Goal: Task Accomplishment & Management: Use online tool/utility

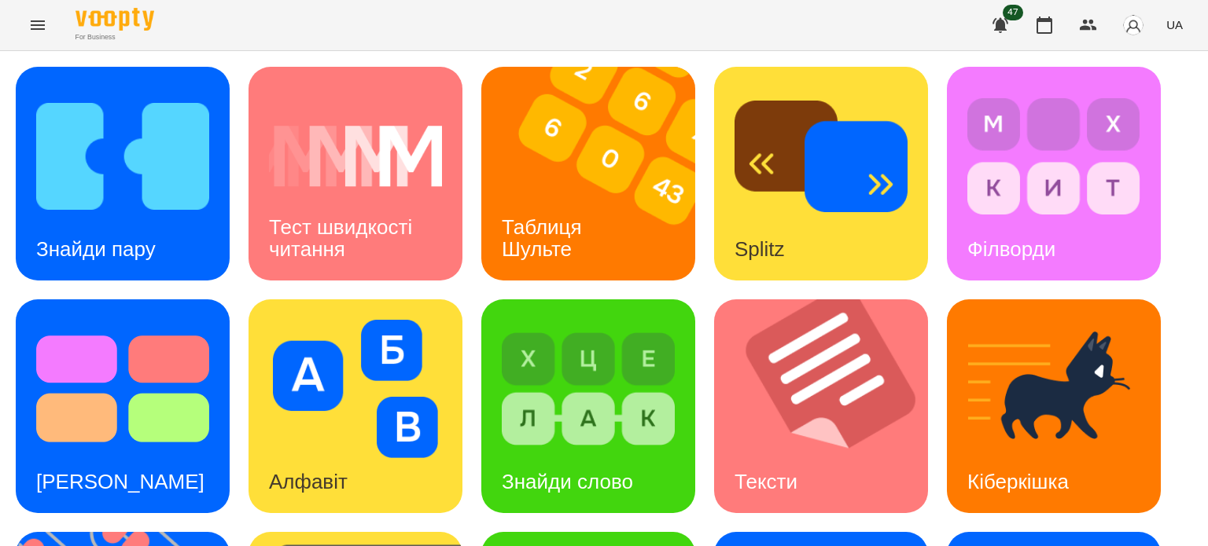
drag, startPoint x: 111, startPoint y: 9, endPoint x: 111, endPoint y: 17, distance: 8.6
click at [111, 11] on div "For Business 47 UA" at bounding box center [604, 25] width 1208 height 50
click at [112, 28] on img at bounding box center [114, 19] width 79 height 23
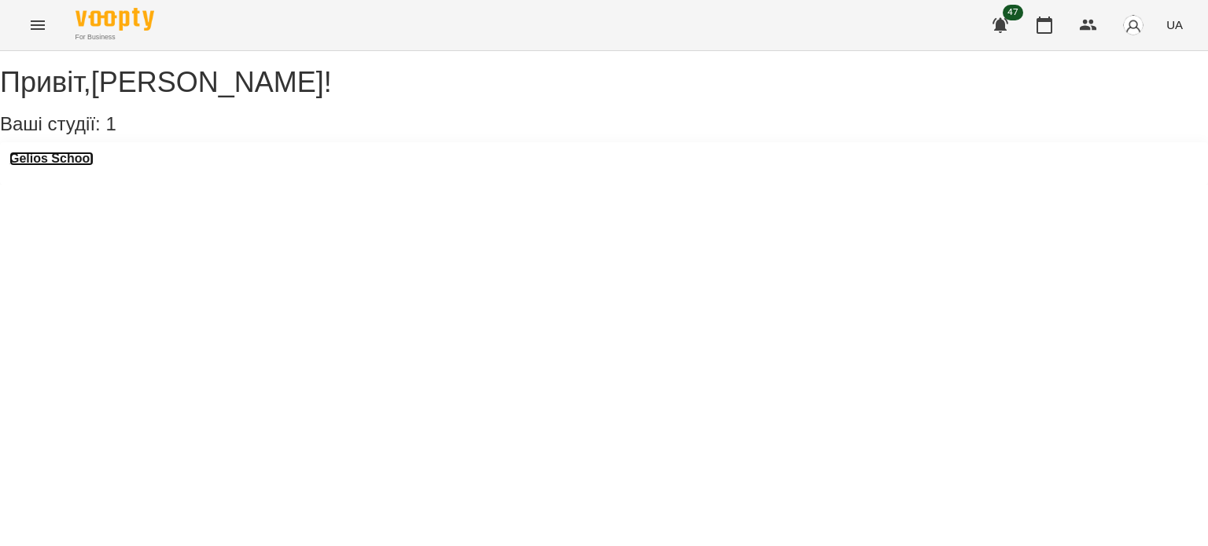
click at [88, 166] on h3 "Gelios School" at bounding box center [51, 159] width 84 height 14
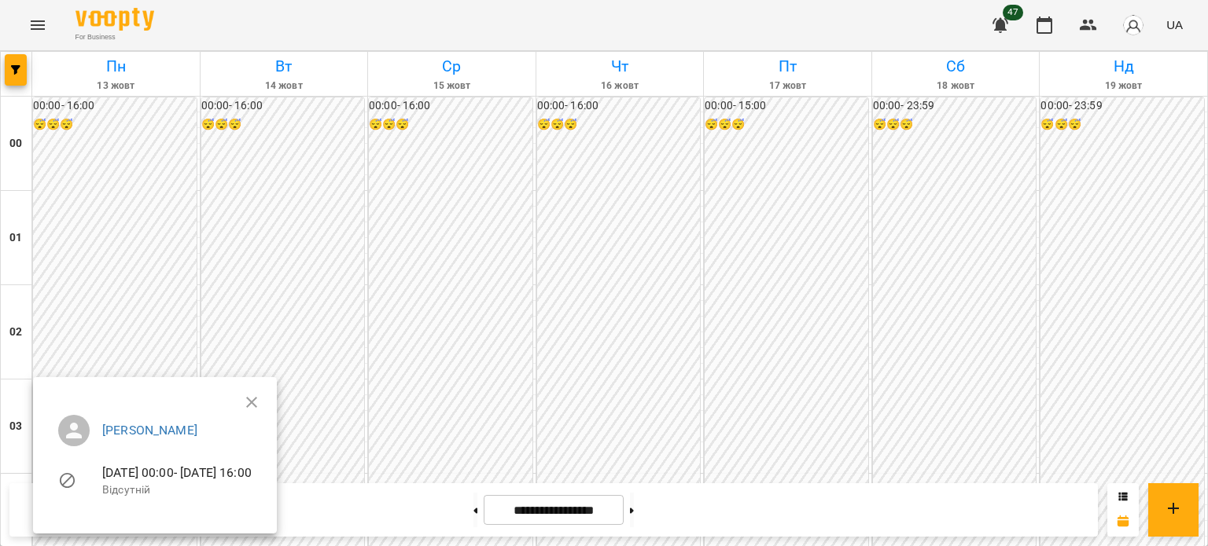
drag, startPoint x: 1206, startPoint y: 134, endPoint x: 1179, endPoint y: 160, distance: 37.3
click at [1203, 185] on div at bounding box center [604, 273] width 1208 height 546
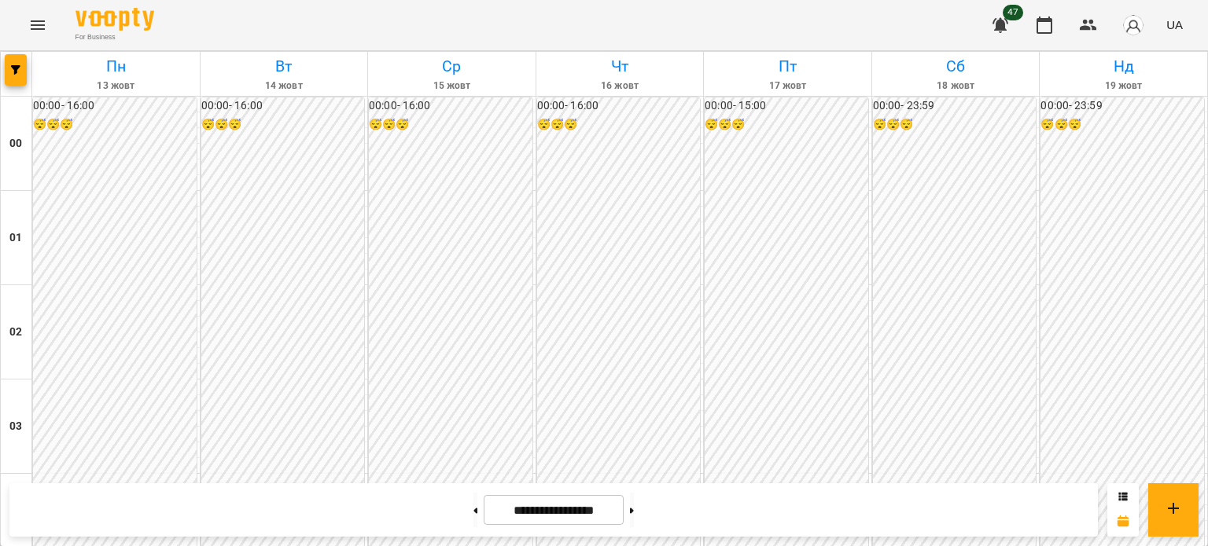
scroll to position [1516, 0]
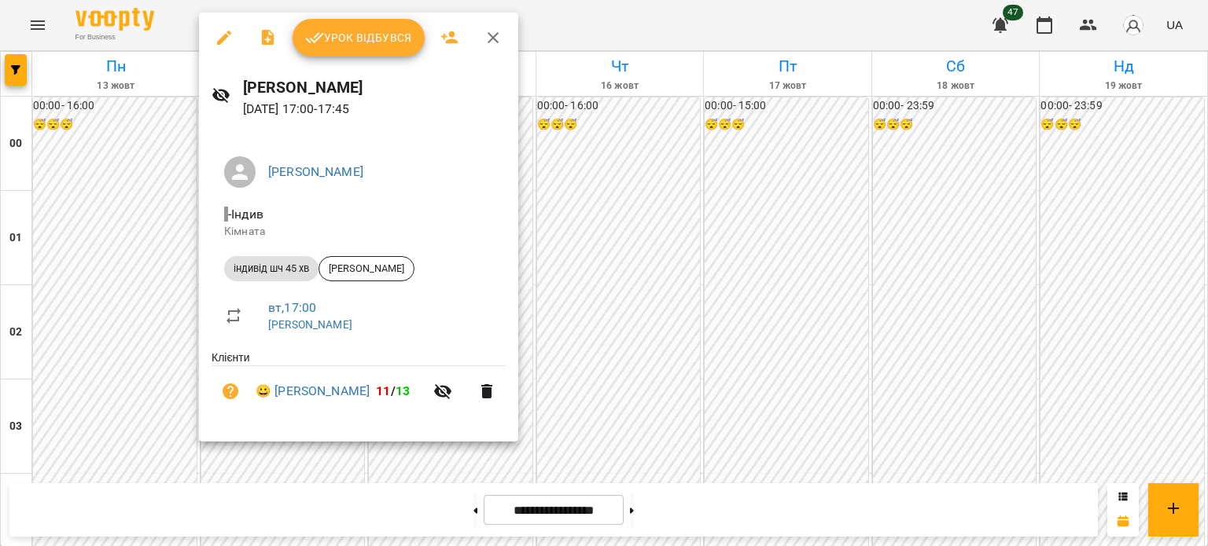
drag, startPoint x: 346, startPoint y: 33, endPoint x: 351, endPoint y: 61, distance: 27.9
click at [346, 33] on span "Урок відбувся" at bounding box center [358, 37] width 107 height 19
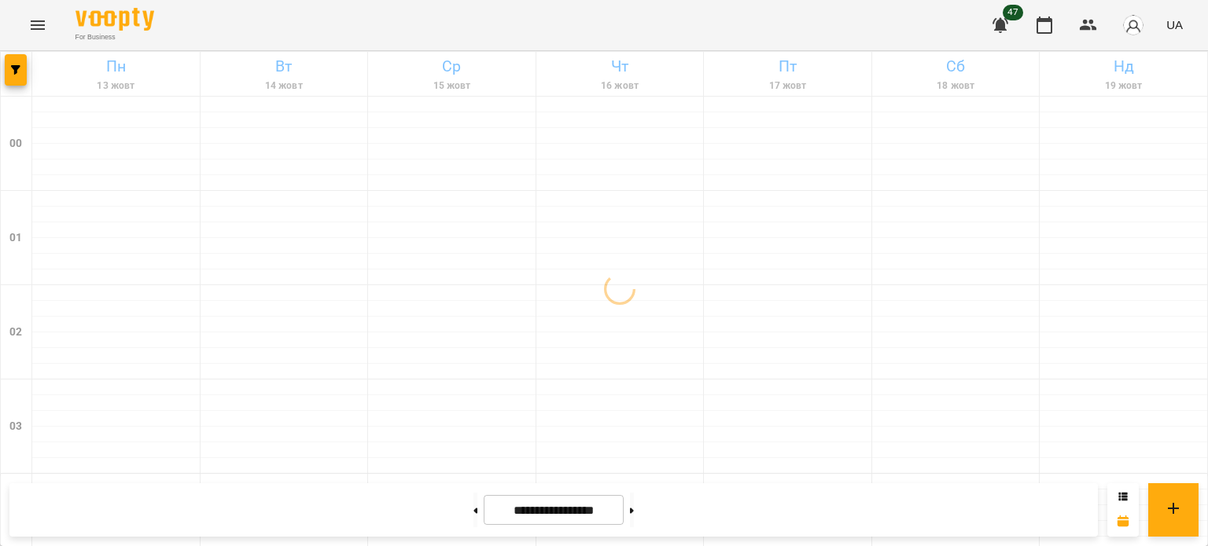
scroll to position [1494, 0]
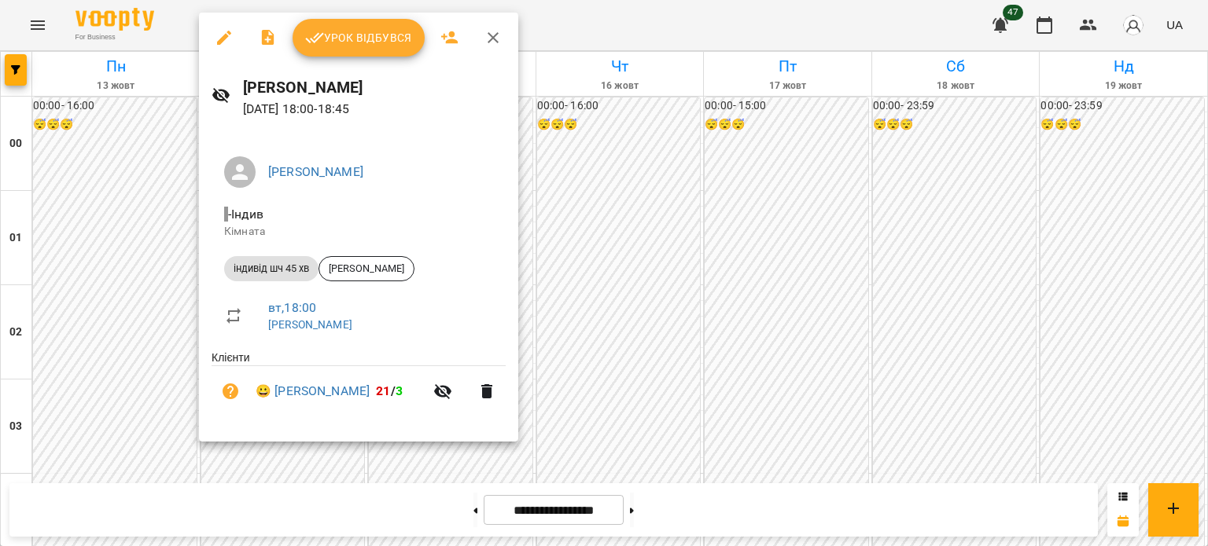
click at [340, 45] on span "Урок відбувся" at bounding box center [358, 37] width 107 height 19
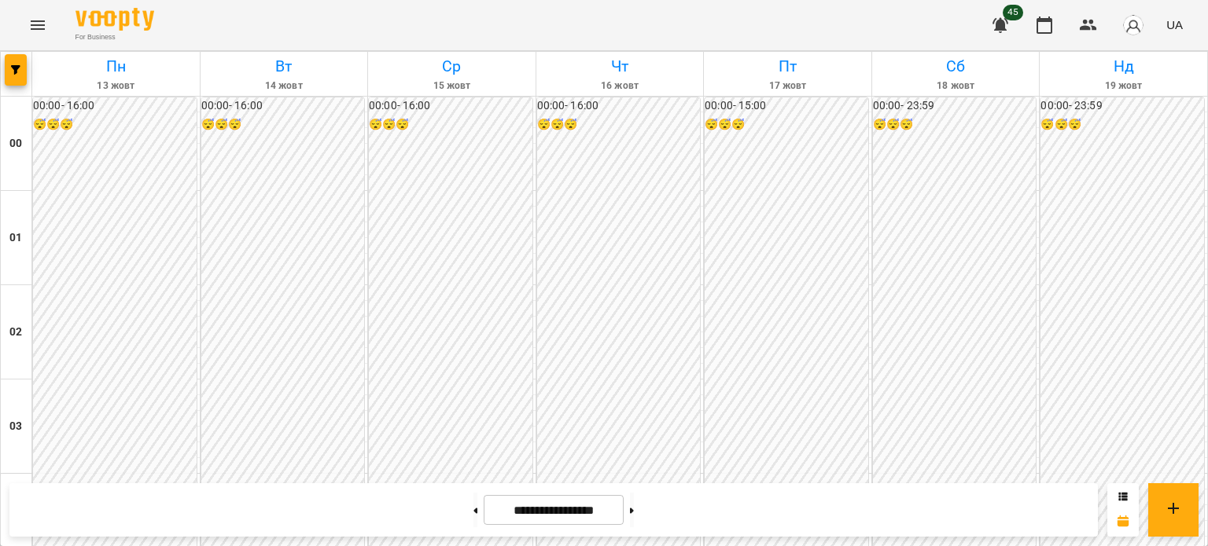
scroll to position [1651, 0]
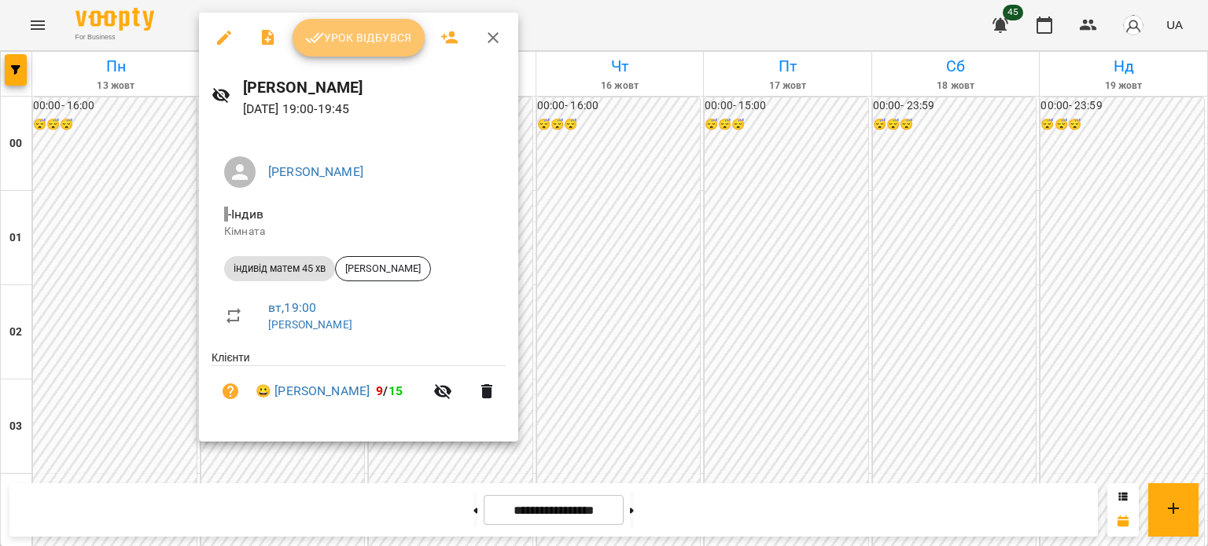
click at [362, 36] on span "Урок відбувся" at bounding box center [358, 37] width 107 height 19
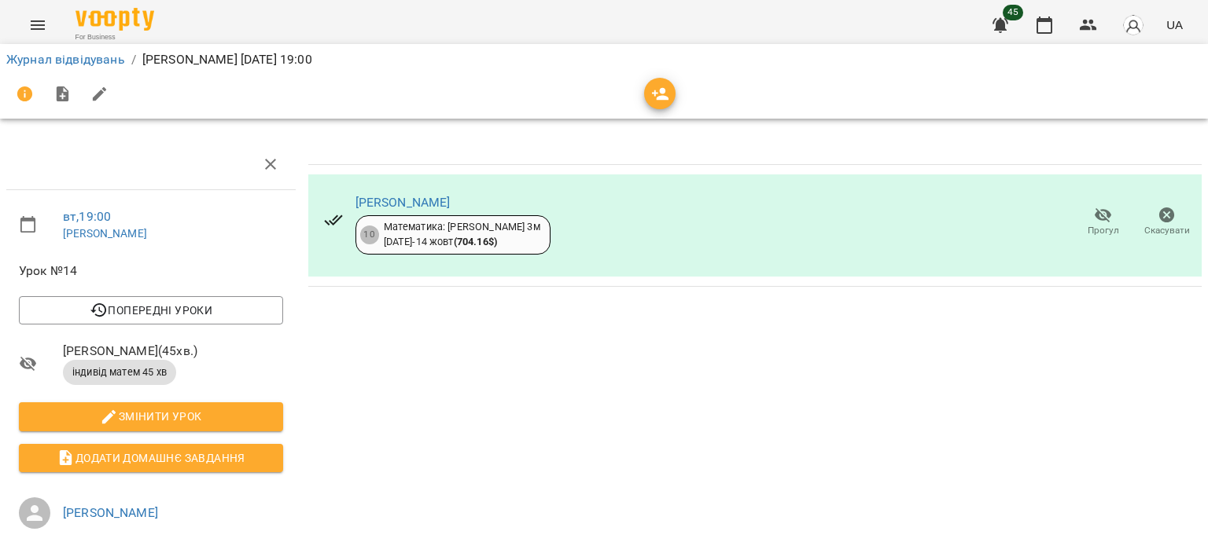
click at [54, 25] on button "Menu" at bounding box center [38, 25] width 38 height 38
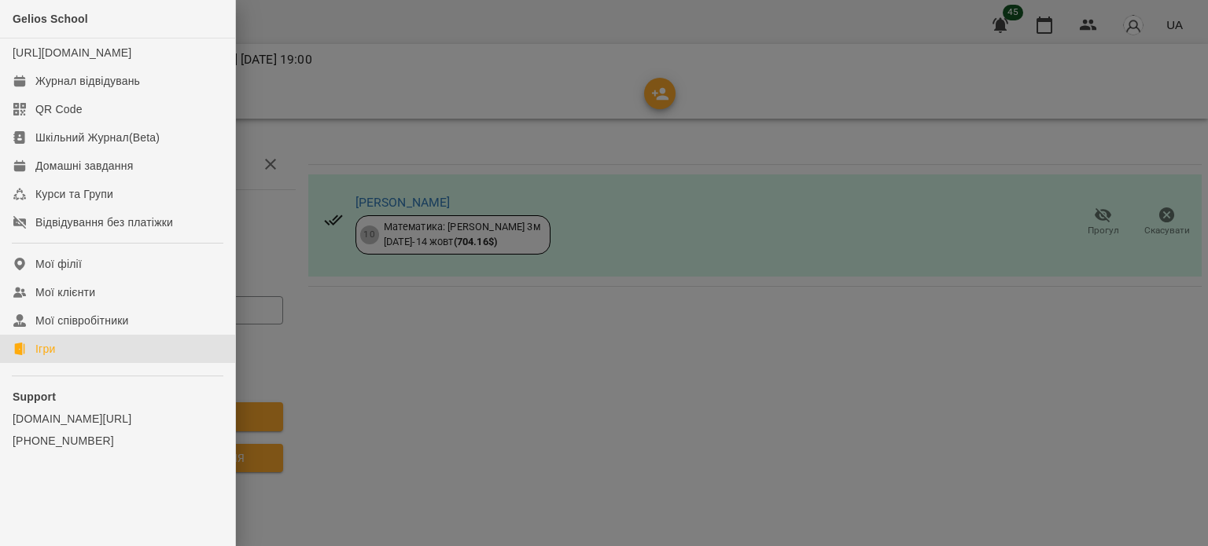
click at [86, 363] on link "Ігри" at bounding box center [117, 349] width 235 height 28
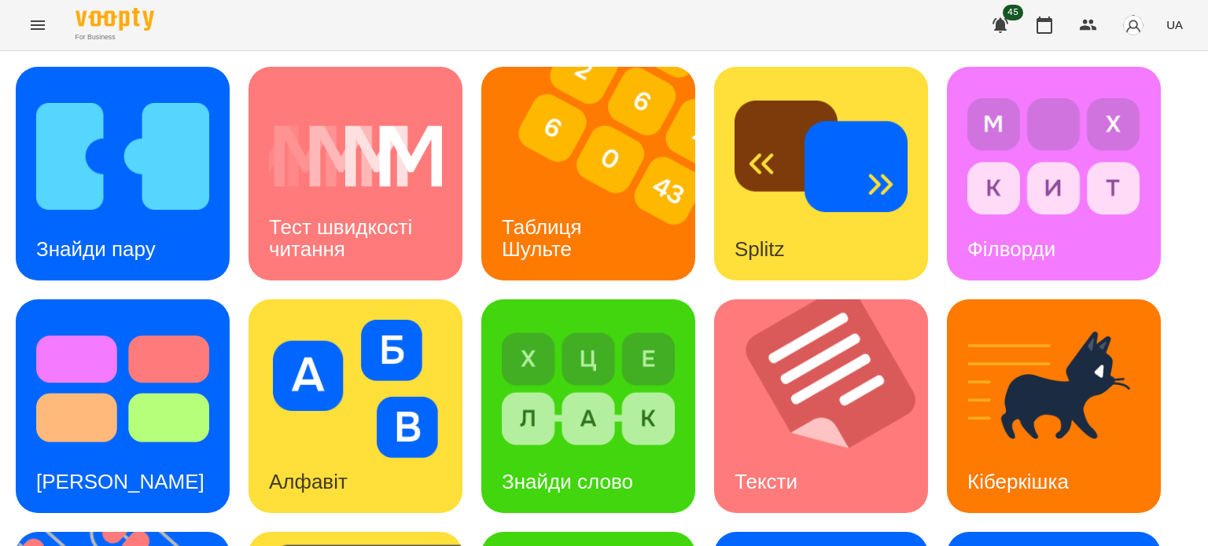
scroll to position [447, 0]
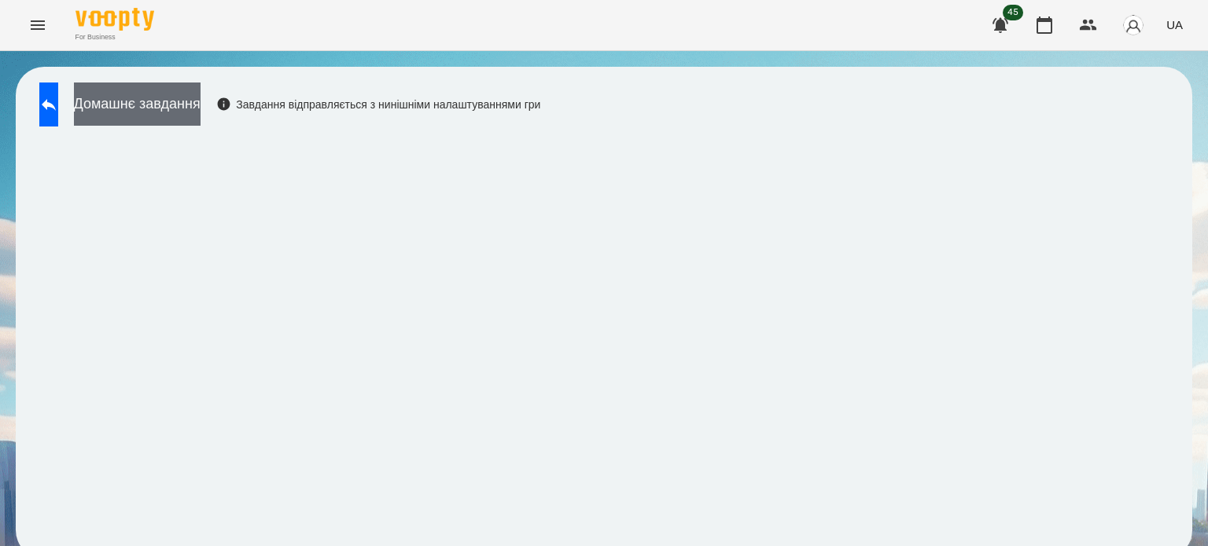
click at [200, 97] on button "Домашнє завдання" at bounding box center [137, 104] width 127 height 43
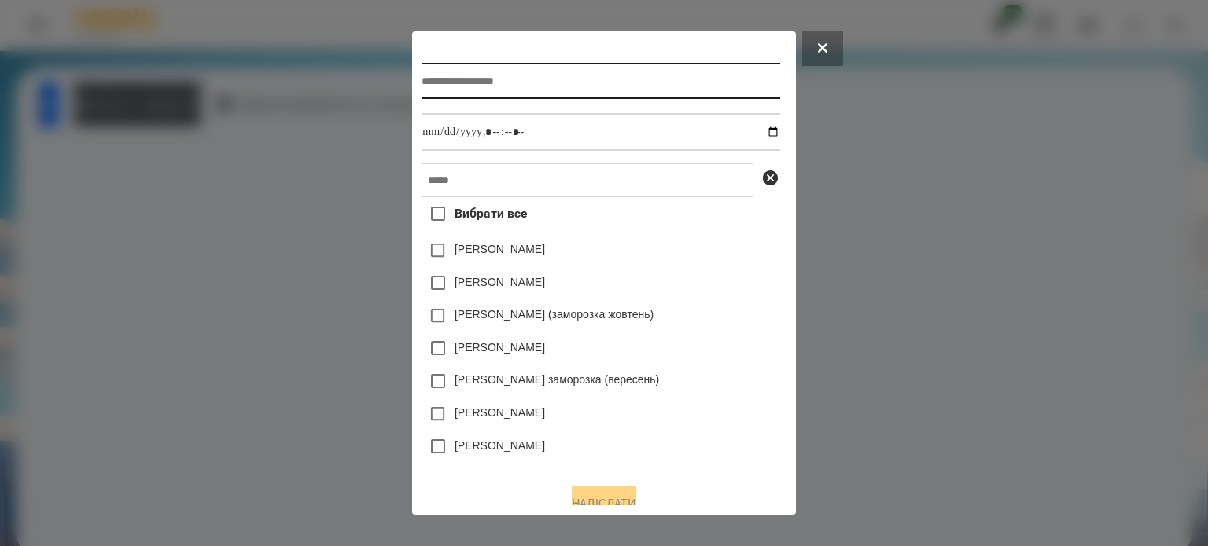
click at [487, 83] on input "text" at bounding box center [600, 81] width 358 height 36
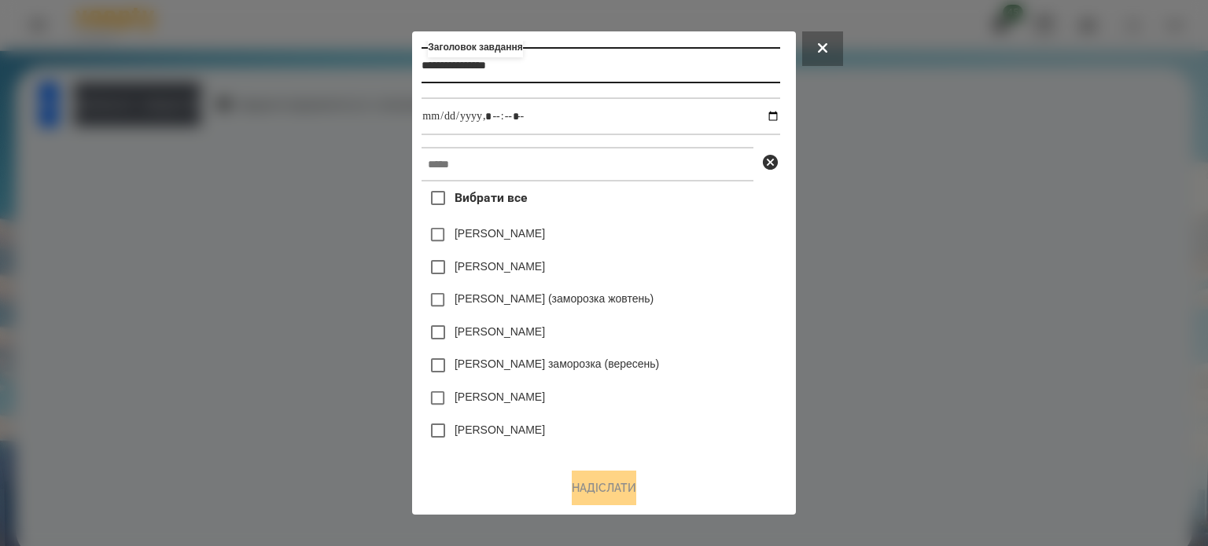
type input "**********"
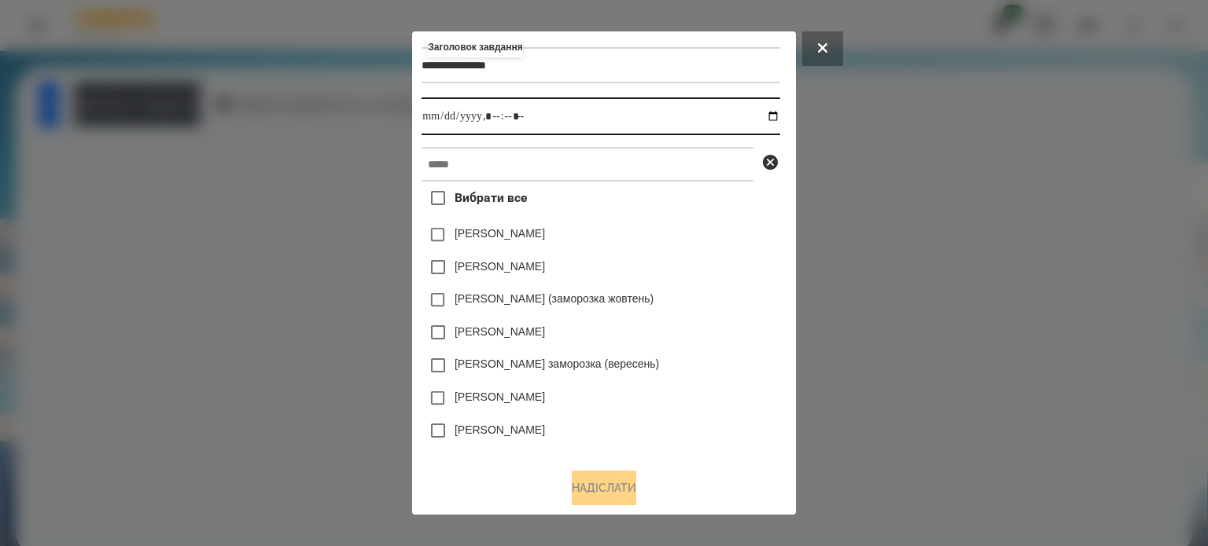
click at [769, 122] on input "datetime-local" at bounding box center [600, 116] width 358 height 38
click at [772, 119] on input "datetime-local" at bounding box center [600, 116] width 358 height 38
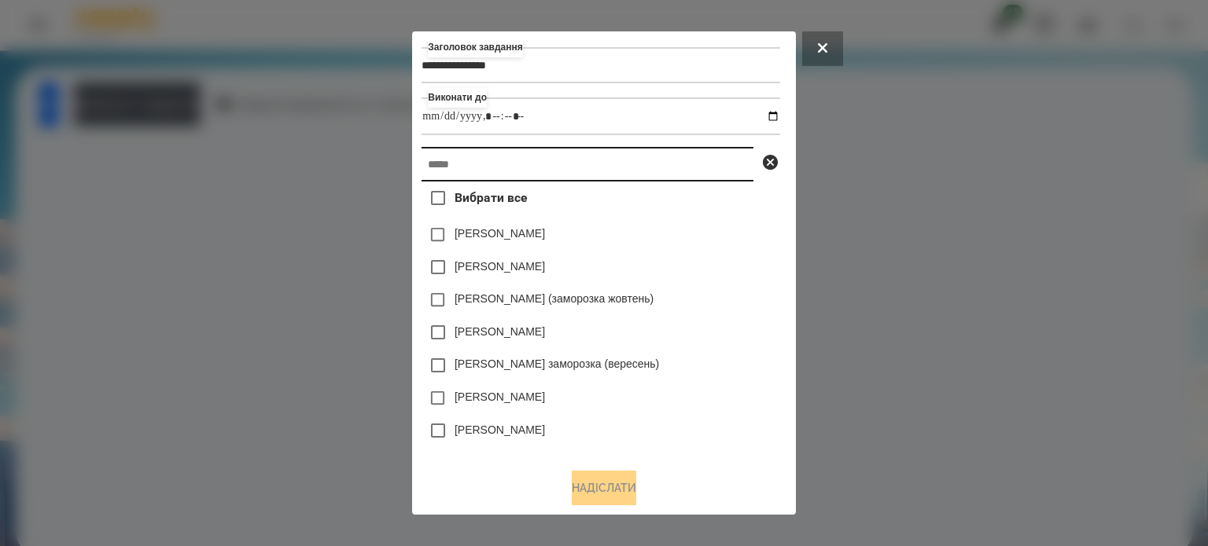
type input "**********"
click at [714, 176] on input "text" at bounding box center [587, 164] width 332 height 35
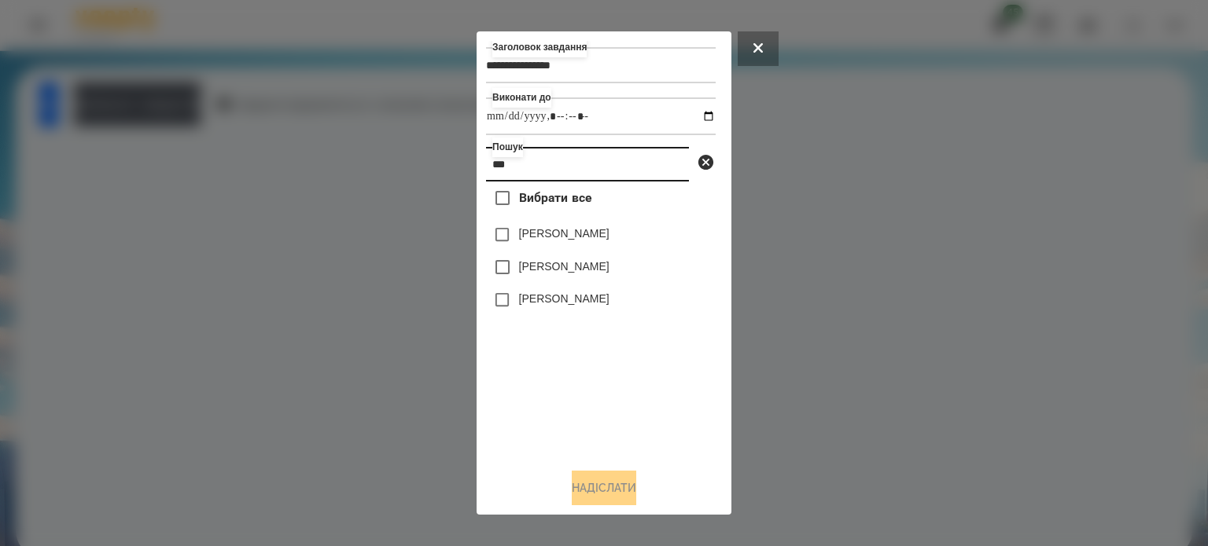
type input "***"
click at [530, 309] on div "[PERSON_NAME]" at bounding box center [601, 300] width 230 height 33
click at [547, 300] on label "[PERSON_NAME]" at bounding box center [564, 299] width 90 height 16
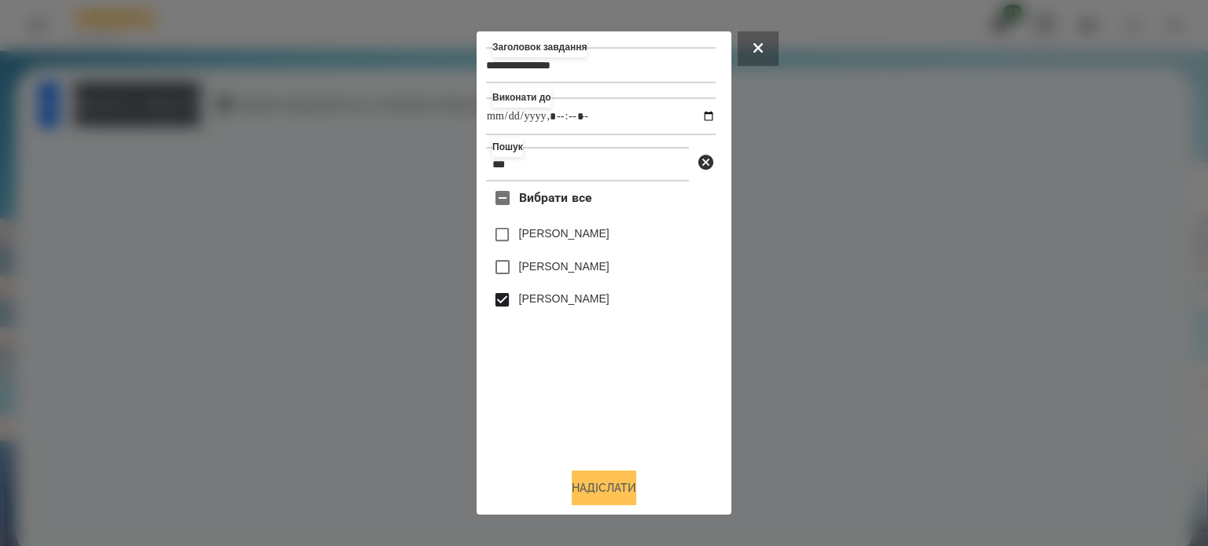
click at [599, 493] on button "Надіслати" at bounding box center [604, 488] width 64 height 35
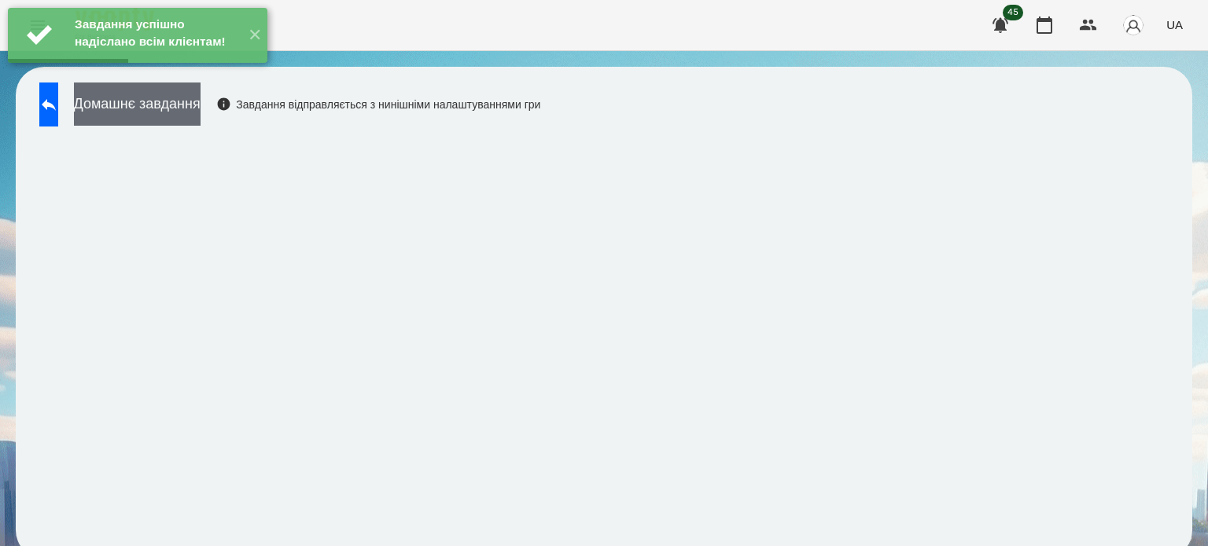
click at [182, 120] on button "Домашнє завдання" at bounding box center [137, 104] width 127 height 43
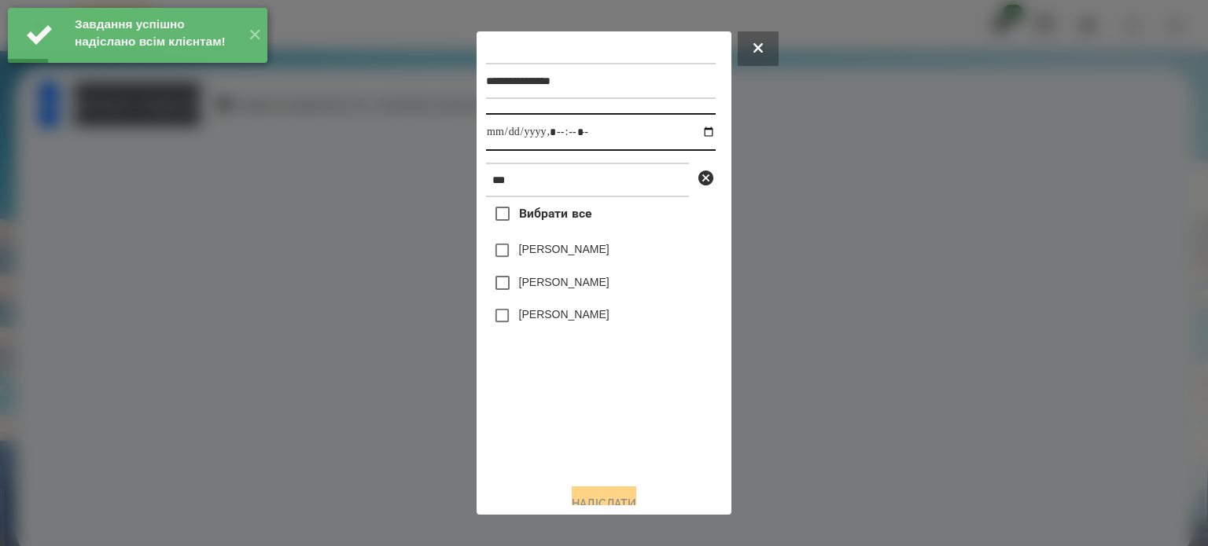
click at [687, 134] on input "datetime-local" at bounding box center [601, 132] width 230 height 38
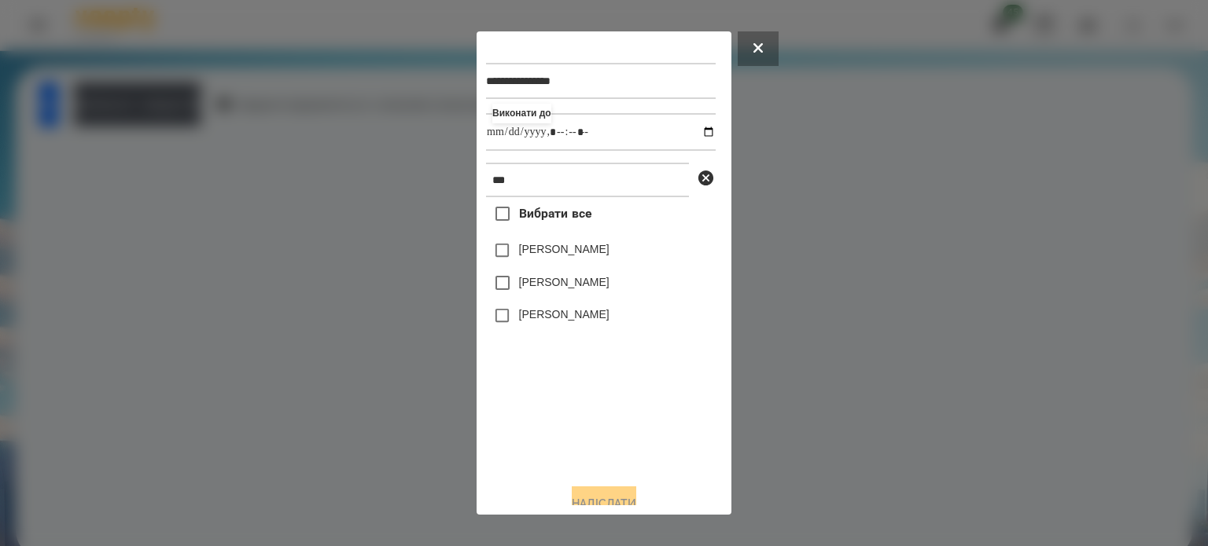
type input "**********"
click at [619, 390] on div "Вибрати все Говорун Поліна Лілія Мозгова Говорун Іван" at bounding box center [601, 334] width 230 height 274
drag, startPoint x: 545, startPoint y: 320, endPoint x: 550, endPoint y: 333, distance: 14.5
click at [546, 321] on label "[PERSON_NAME]" at bounding box center [564, 315] width 90 height 16
click at [616, 498] on button "Надіслати" at bounding box center [604, 504] width 64 height 35
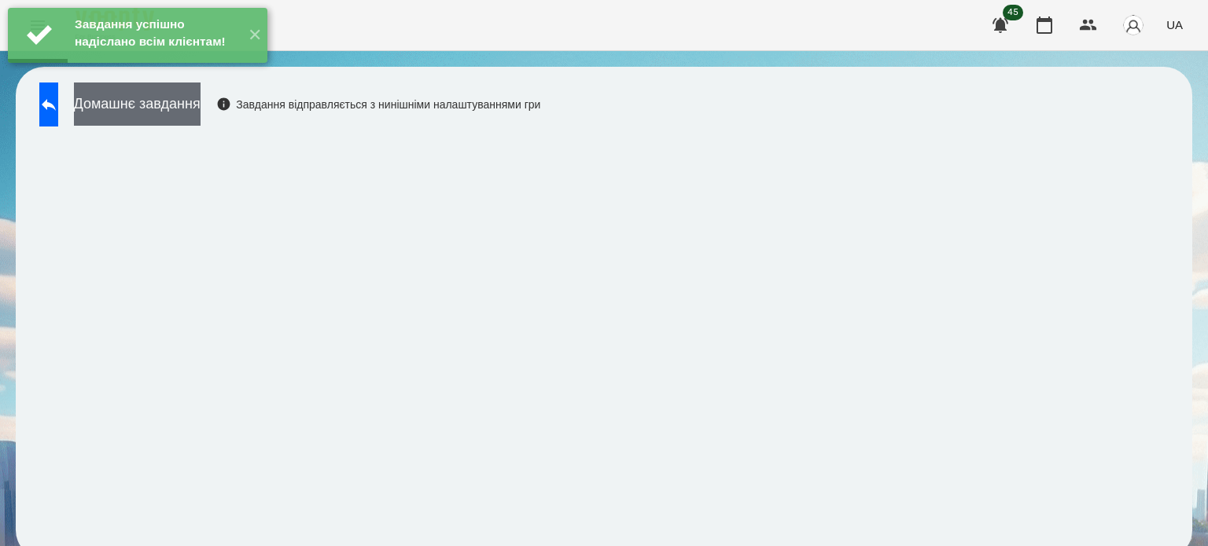
click at [200, 112] on button "Домашнє завдання" at bounding box center [137, 104] width 127 height 43
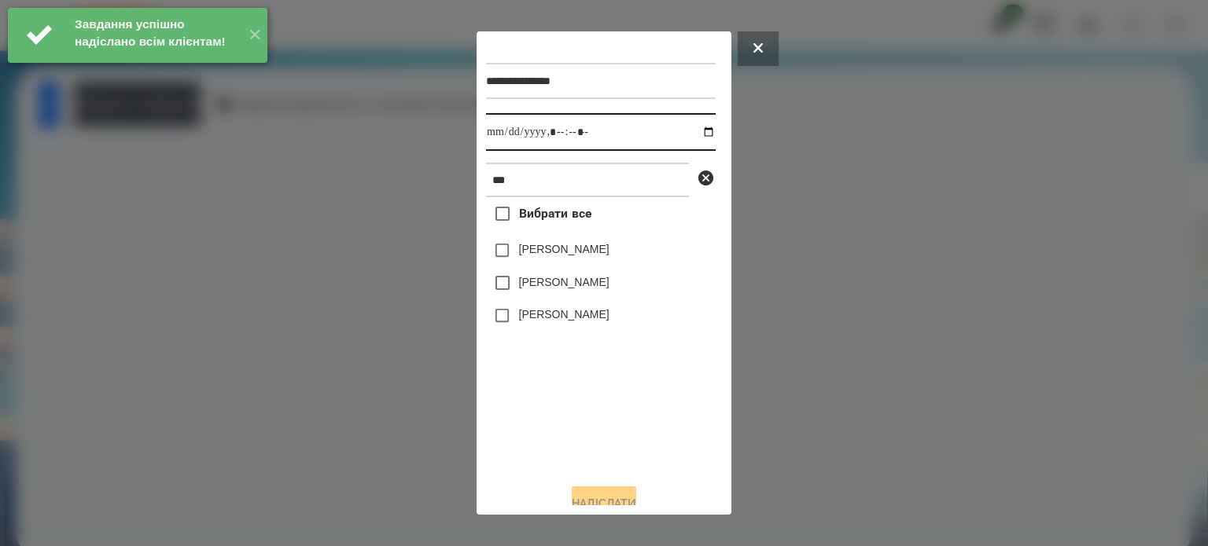
click at [686, 133] on input "datetime-local" at bounding box center [601, 132] width 230 height 38
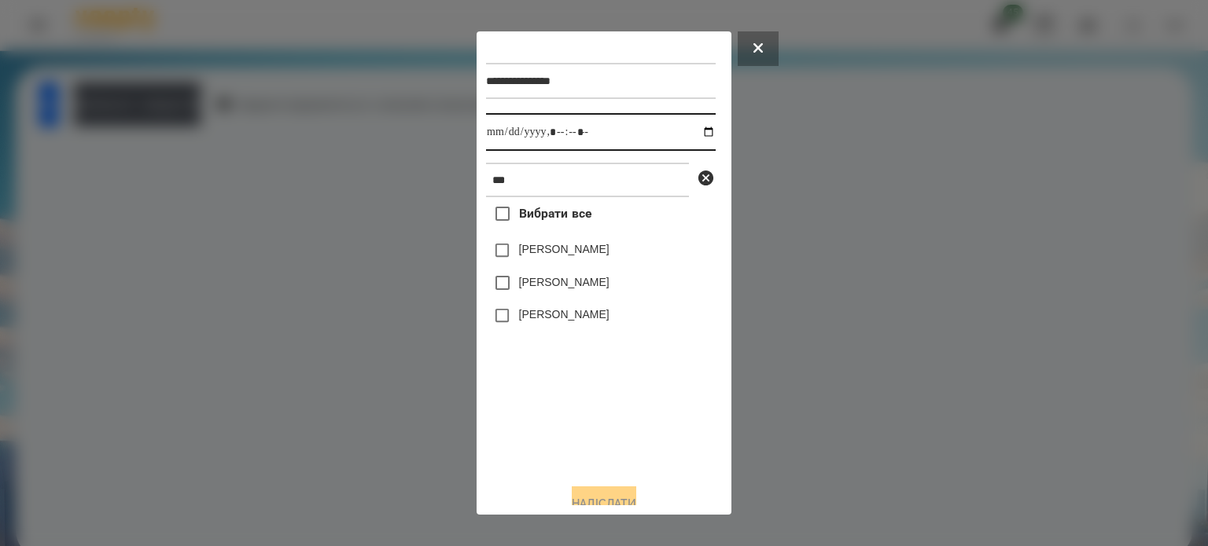
click at [695, 130] on input "datetime-local" at bounding box center [601, 132] width 230 height 38
type input "**********"
drag, startPoint x: 601, startPoint y: 435, endPoint x: 601, endPoint y: 426, distance: 8.7
click at [601, 435] on div "Вибрати все Говорун Поліна Лілія Мозгова Говорун Іван" at bounding box center [601, 334] width 230 height 274
click at [552, 322] on label "[PERSON_NAME]" at bounding box center [564, 315] width 90 height 16
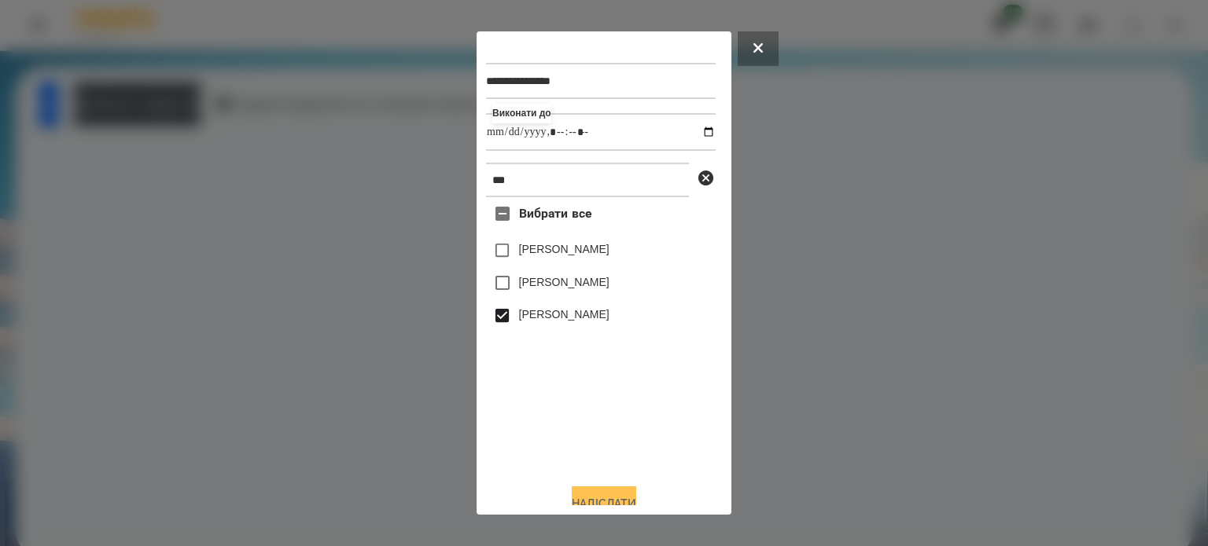
click at [632, 498] on button "Надіслати" at bounding box center [604, 504] width 64 height 35
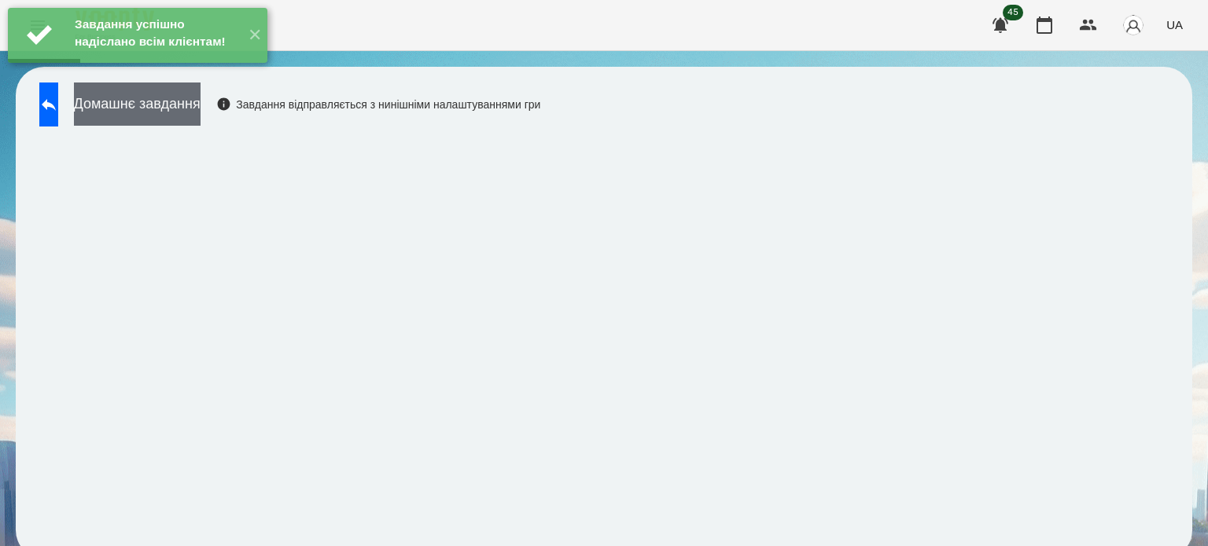
click at [200, 113] on button "Домашнє завдання" at bounding box center [137, 104] width 127 height 43
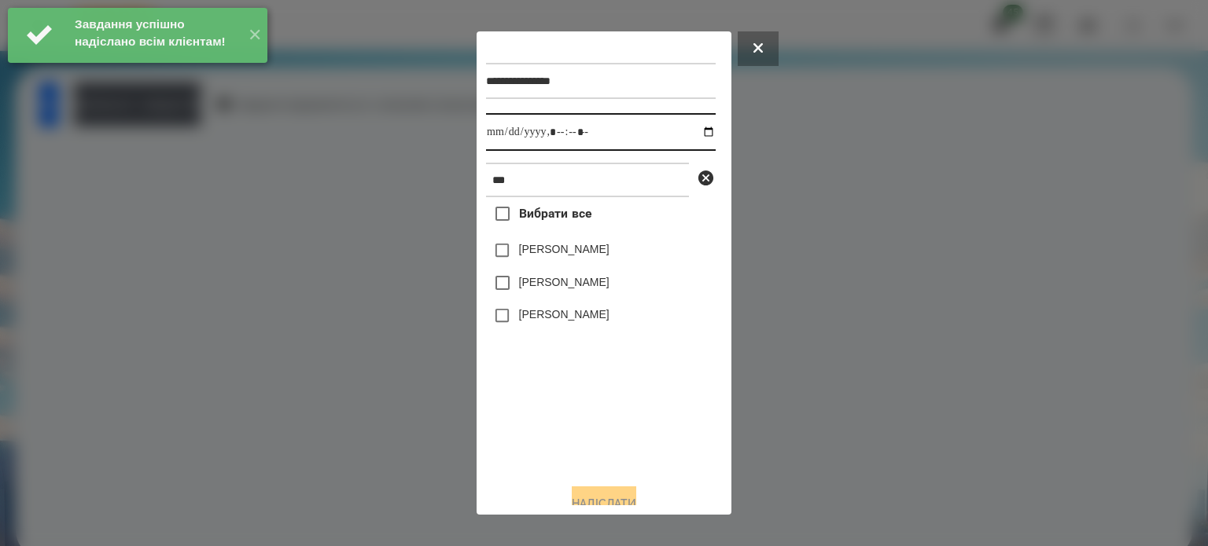
drag, startPoint x: 690, startPoint y: 134, endPoint x: 700, endPoint y: 152, distance: 19.7
click at [691, 134] on input "datetime-local" at bounding box center [601, 132] width 230 height 38
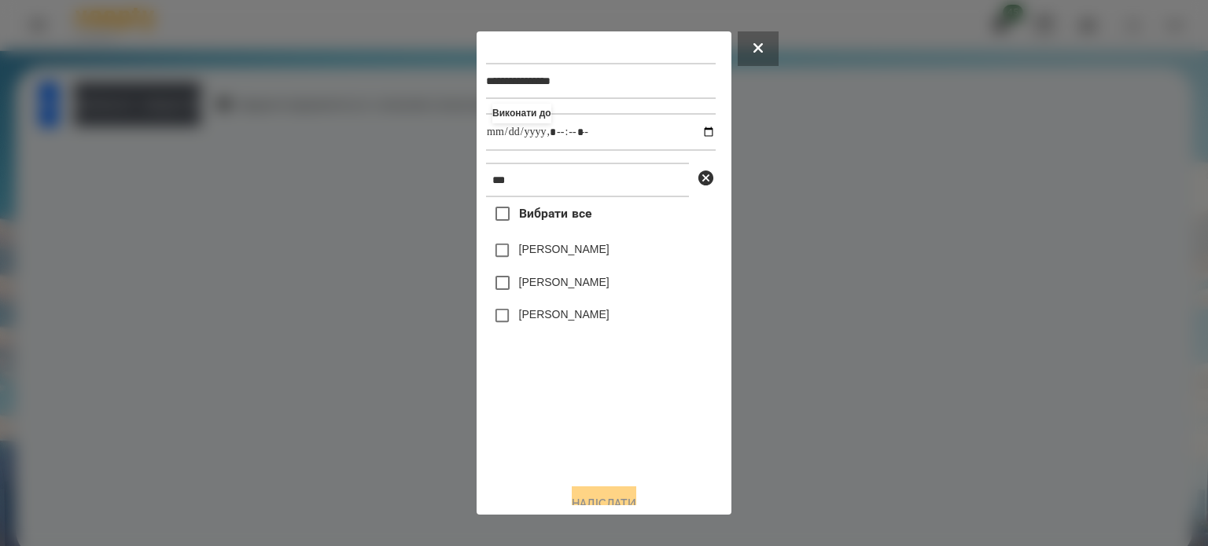
type input "**********"
click at [630, 413] on div "Вибрати все Говорун Поліна Лілія Мозгова Говорун Іван" at bounding box center [601, 334] width 230 height 274
click at [519, 317] on label "[PERSON_NAME]" at bounding box center [564, 315] width 90 height 16
click at [594, 497] on button "Надіслати" at bounding box center [604, 504] width 64 height 35
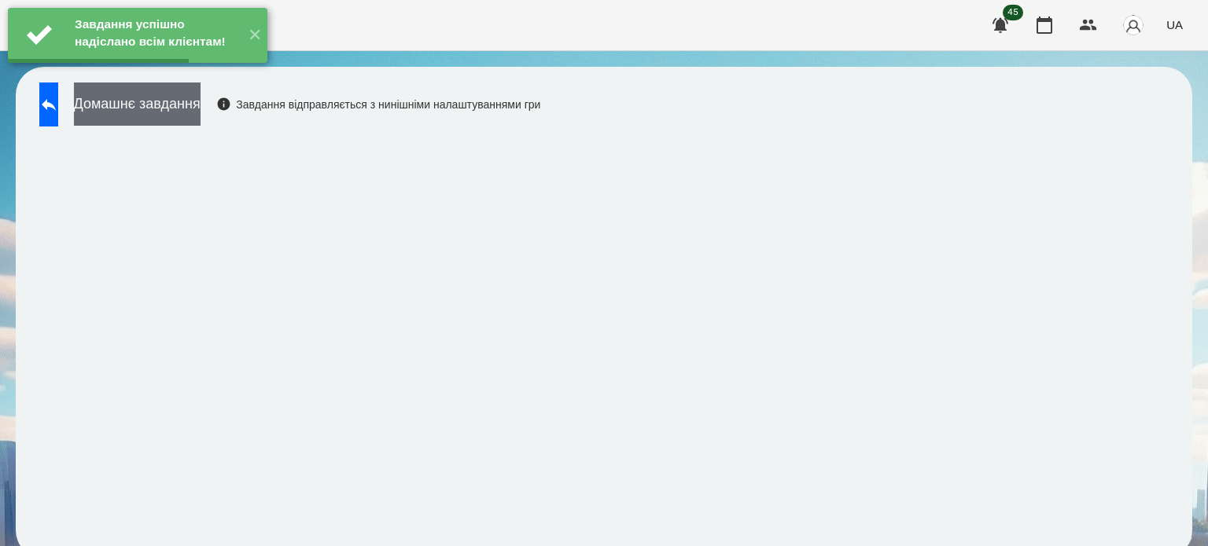
click at [152, 114] on button "Домашнє завдання" at bounding box center [137, 104] width 127 height 43
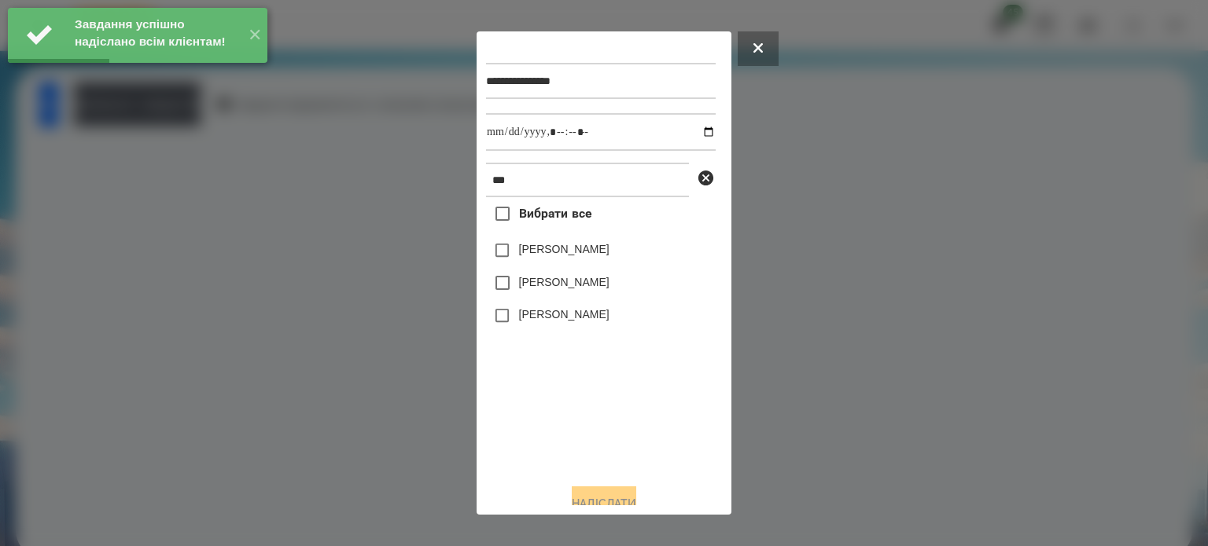
click at [554, 318] on label "[PERSON_NAME]" at bounding box center [564, 315] width 90 height 16
click at [661, 128] on input "datetime-local" at bounding box center [601, 132] width 230 height 38
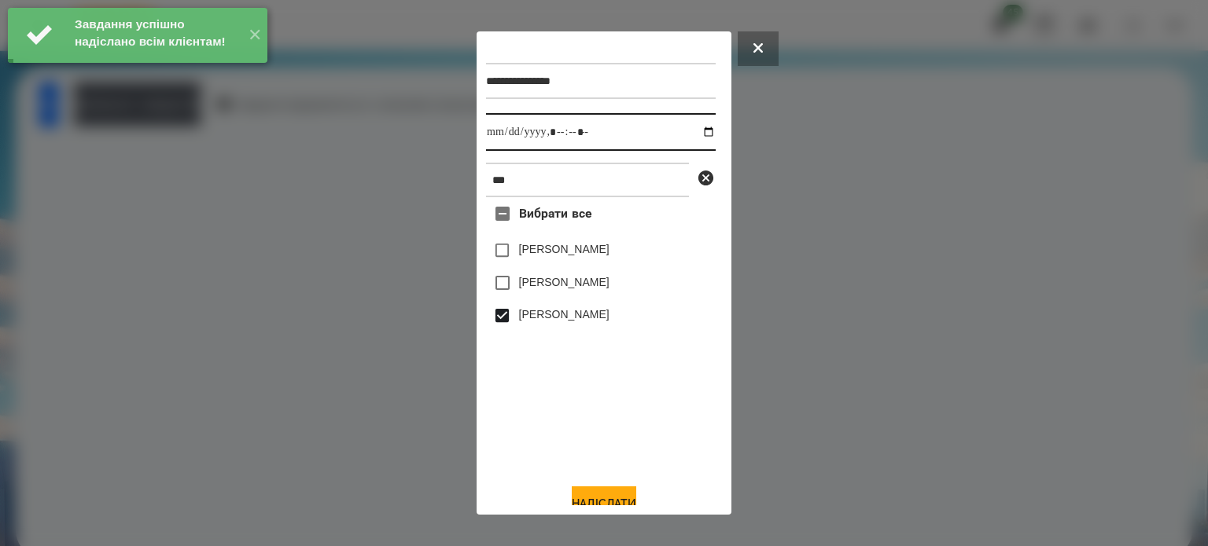
click at [682, 145] on input "datetime-local" at bounding box center [601, 132] width 230 height 38
click at [695, 138] on input "datetime-local" at bounding box center [601, 132] width 230 height 38
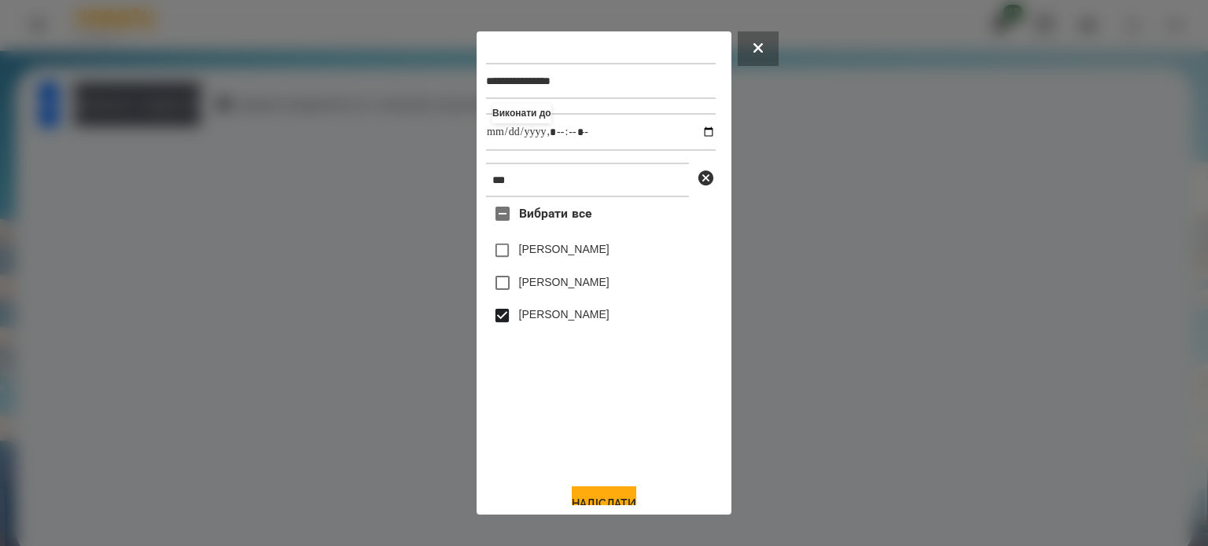
type input "**********"
click at [659, 440] on div "Вибрати все Говорун Поліна Лілія Мозгова Говорун Іван" at bounding box center [601, 334] width 230 height 274
click at [599, 491] on button "Надіслати" at bounding box center [604, 504] width 64 height 35
